Goal: Information Seeking & Learning: Learn about a topic

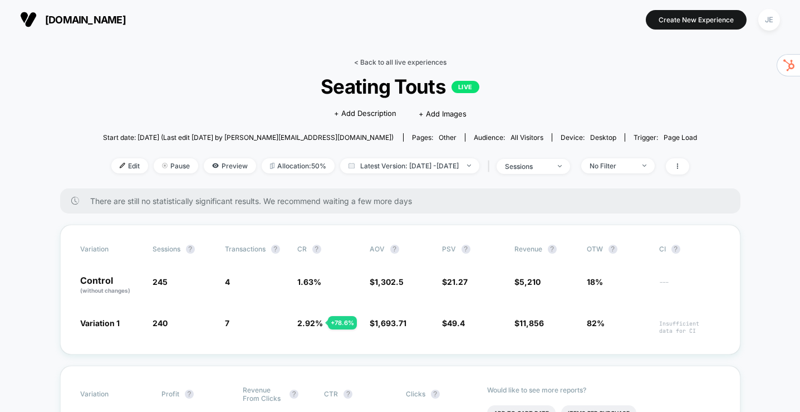
click at [399, 65] on link "< Back to all live experiences" at bounding box center [400, 62] width 92 height 8
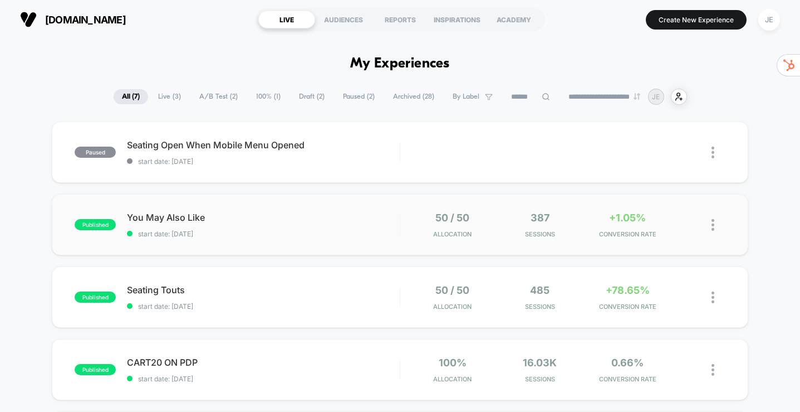
click at [324, 212] on span "You May Also Like" at bounding box center [263, 217] width 272 height 11
